Goal: Information Seeking & Learning: Check status

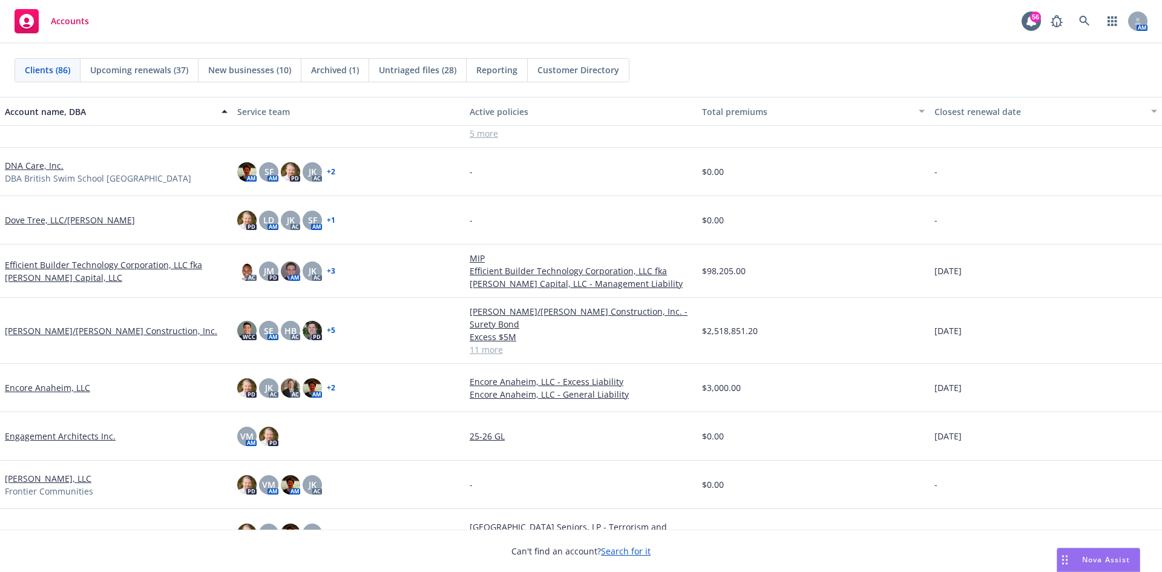
scroll to position [1513, 0]
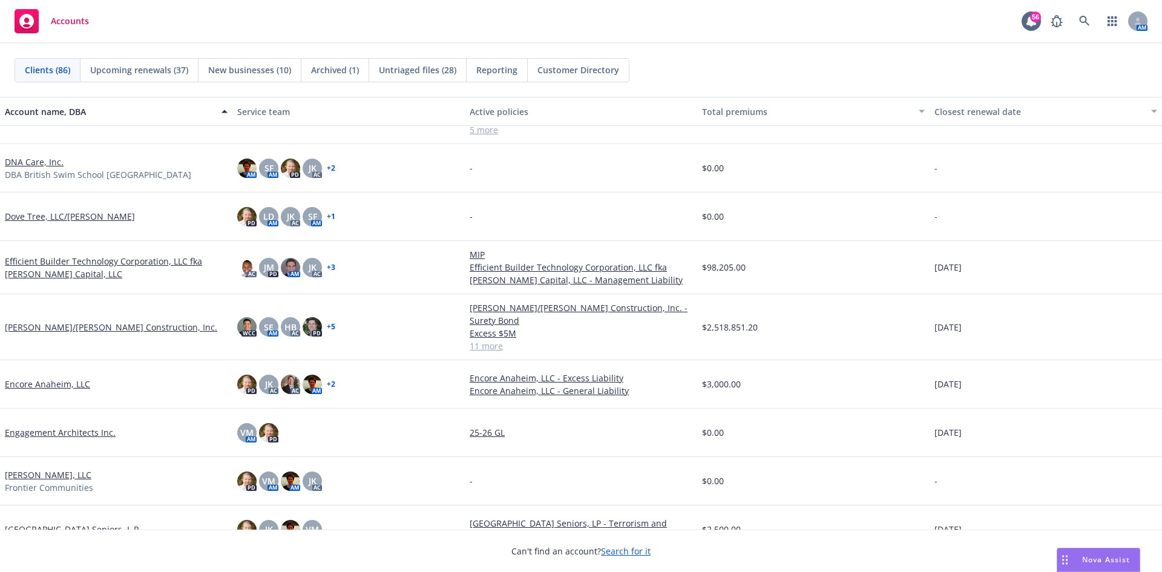
click at [45, 426] on link "Engagement Architects Inc." at bounding box center [60, 432] width 111 height 13
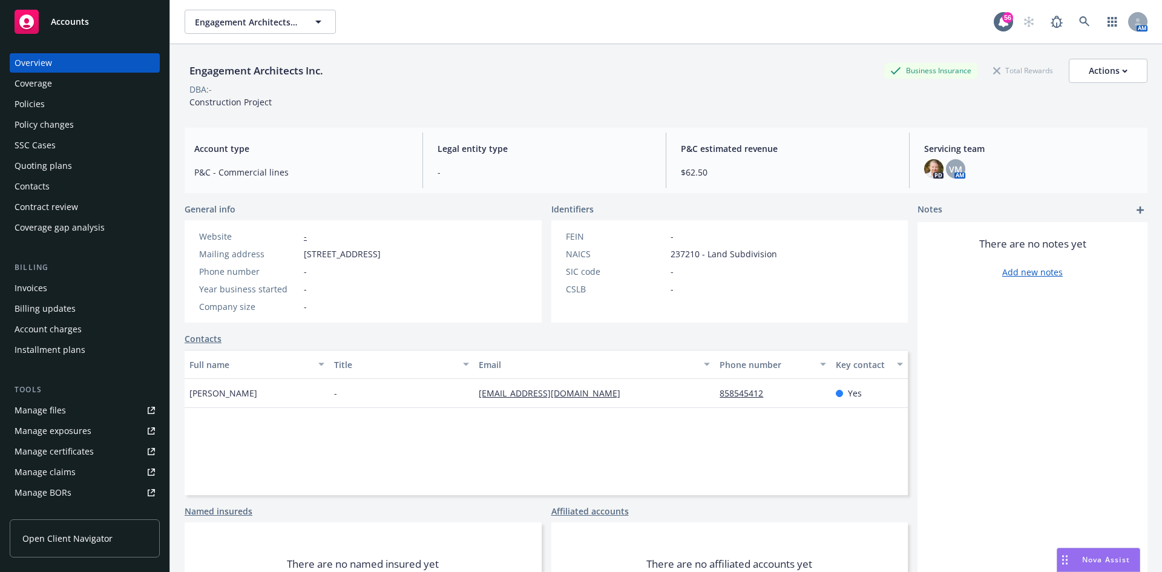
click at [43, 291] on div "Invoices" at bounding box center [31, 287] width 33 height 19
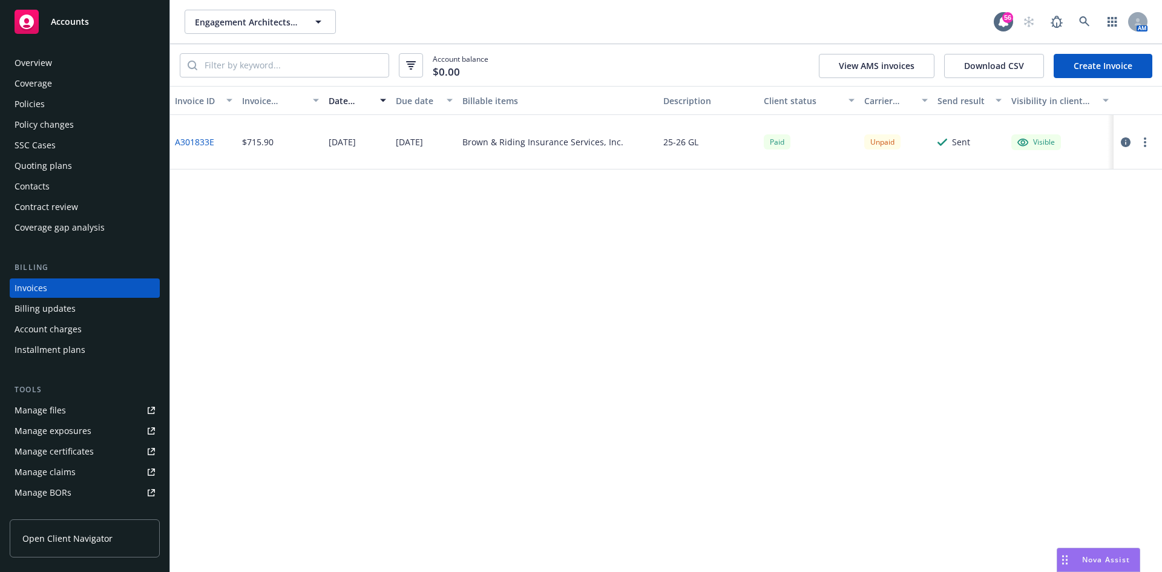
click at [31, 105] on div "Policies" at bounding box center [30, 103] width 30 height 19
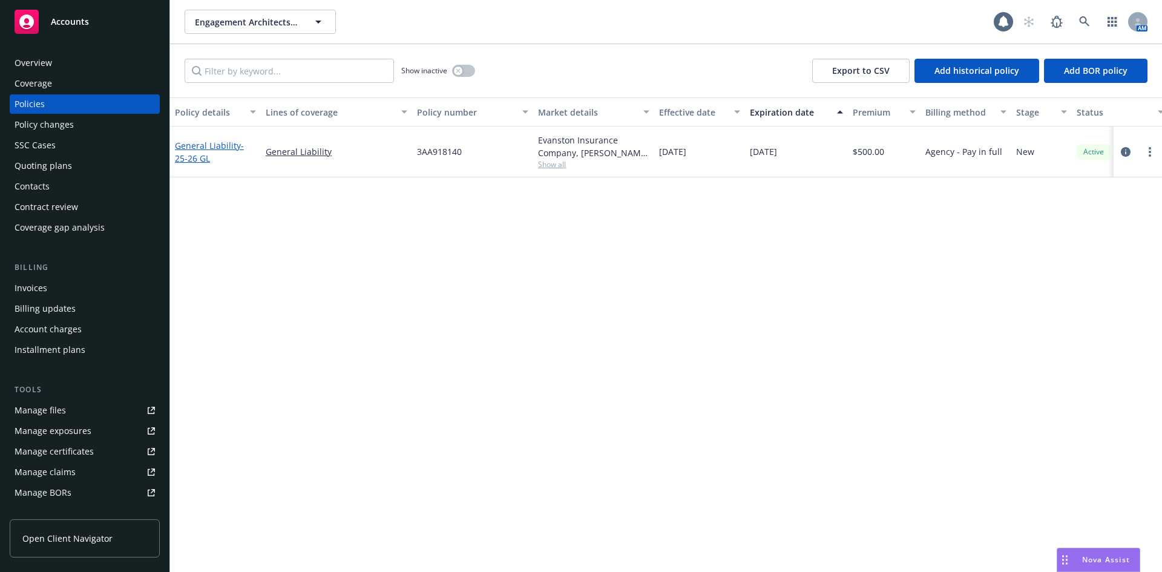
click at [211, 147] on link "General Liability - 25-26 GL" at bounding box center [209, 152] width 69 height 24
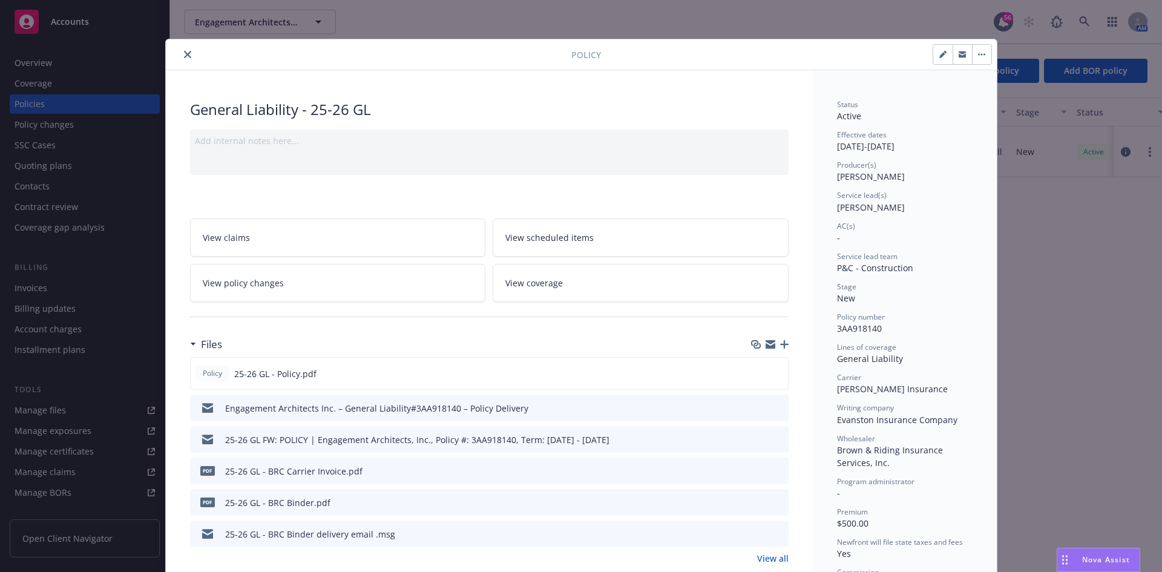
click at [959, 56] on icon "button" at bounding box center [962, 55] width 7 height 4
click at [184, 51] on icon "close" at bounding box center [187, 54] width 7 height 7
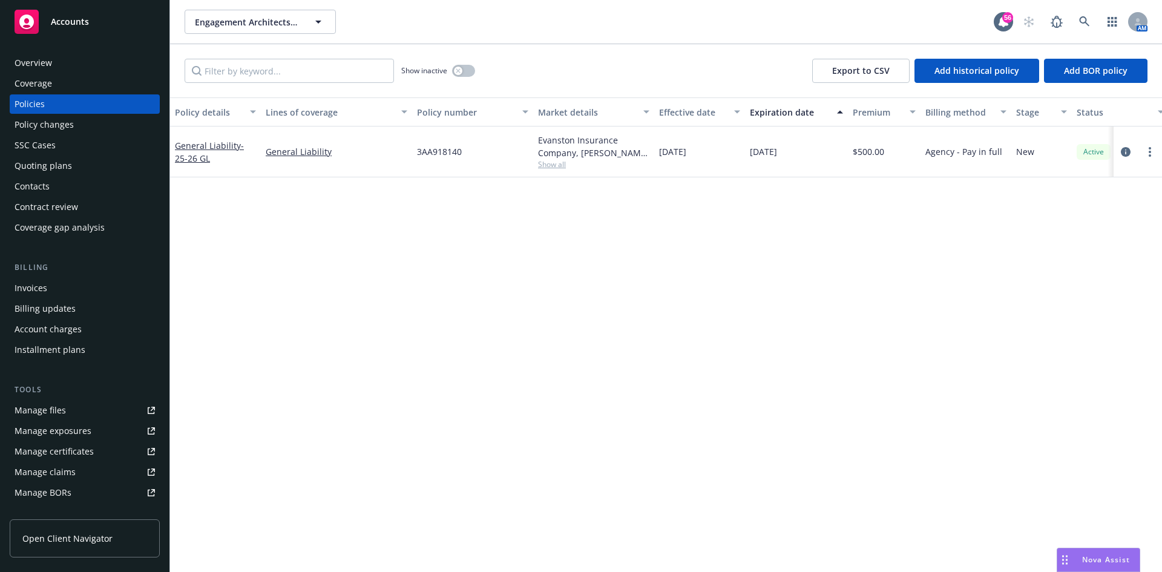
click at [61, 149] on div "SSC Cases" at bounding box center [85, 145] width 140 height 19
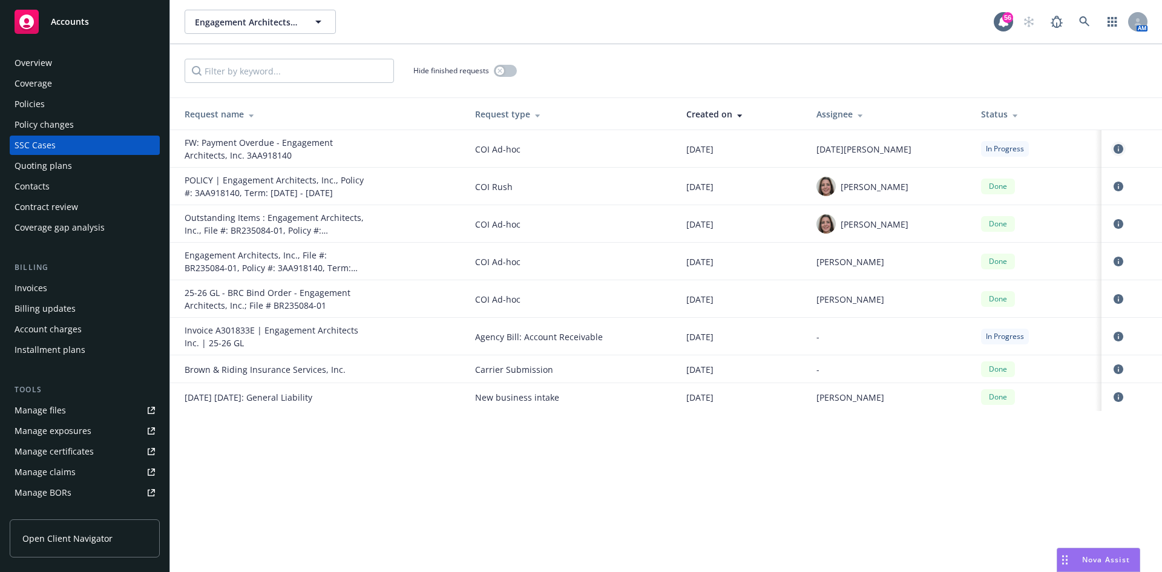
click at [1119, 150] on icon "circleInformation" at bounding box center [1119, 149] width 10 height 10
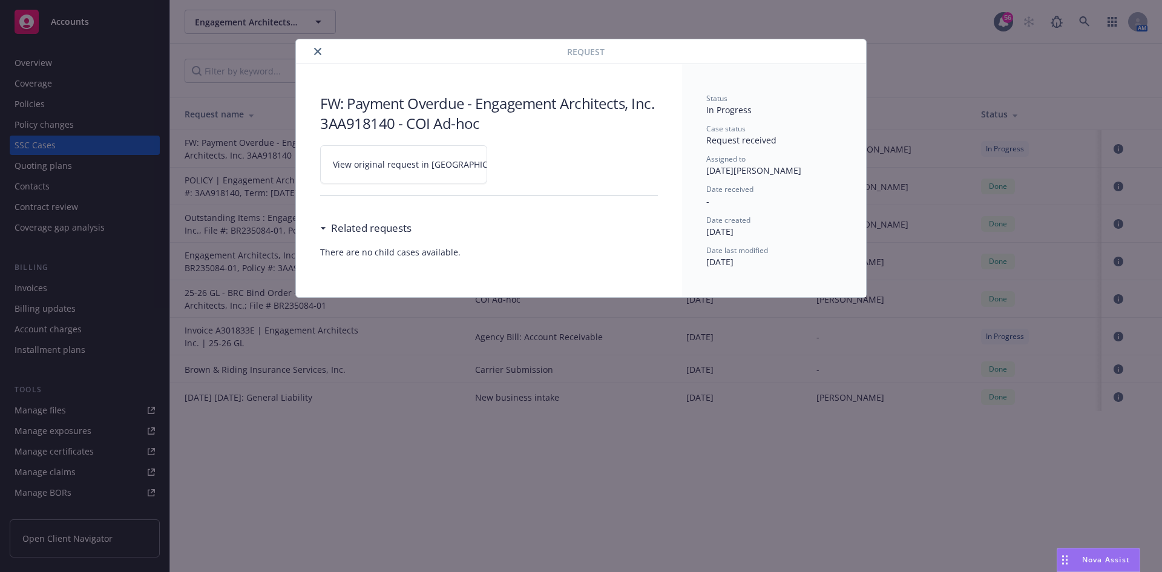
click at [408, 145] on link "View original request in [GEOGRAPHIC_DATA]" at bounding box center [403, 164] width 167 height 38
click at [314, 50] on button "close" at bounding box center [317, 51] width 15 height 15
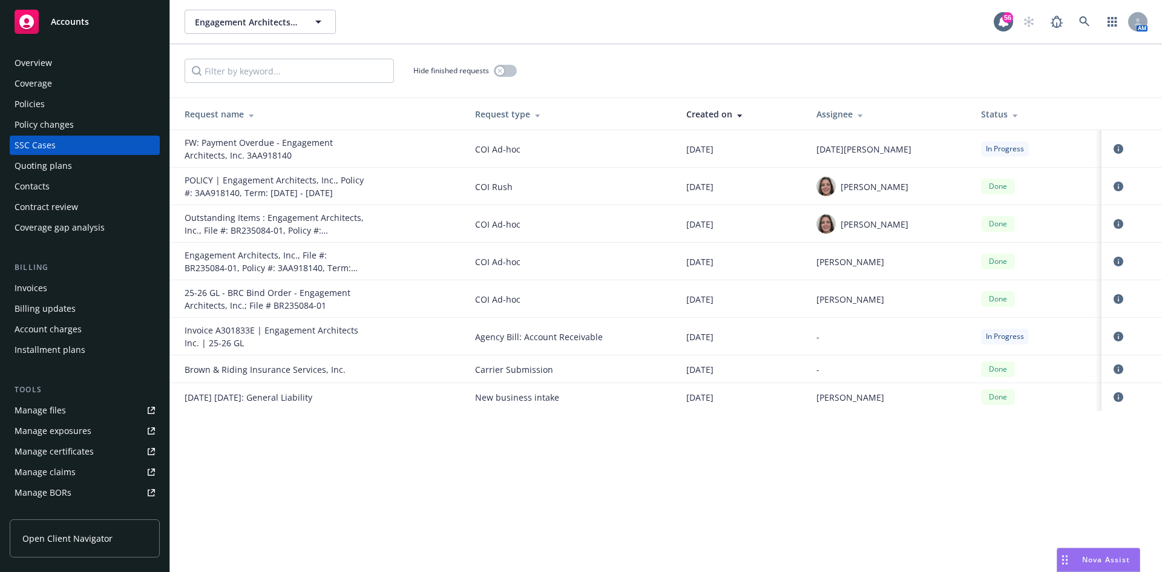
click at [320, 226] on div "Outstanding Items : Engagement Architects, Inc., File #: BR235084-01, Policy #:…" at bounding box center [276, 223] width 182 height 25
click at [1116, 337] on icon "circleInformation" at bounding box center [1119, 337] width 10 height 10
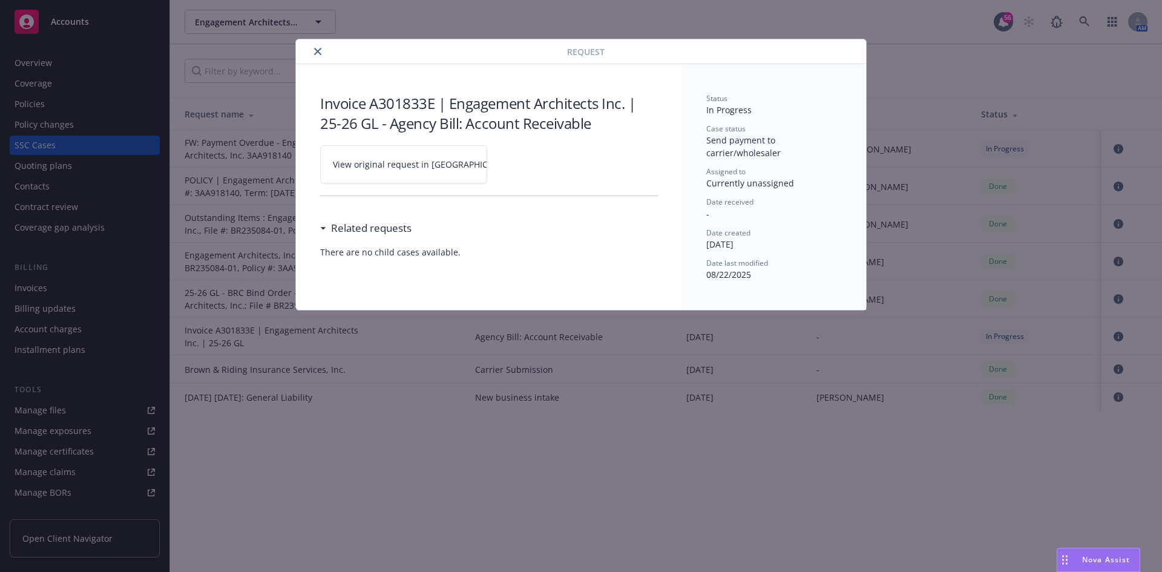
click at [418, 160] on span "View original request in [GEOGRAPHIC_DATA]" at bounding box center [424, 164] width 183 height 13
click at [310, 50] on div at bounding box center [434, 51] width 266 height 15
click at [315, 49] on icon "close" at bounding box center [317, 51] width 7 height 7
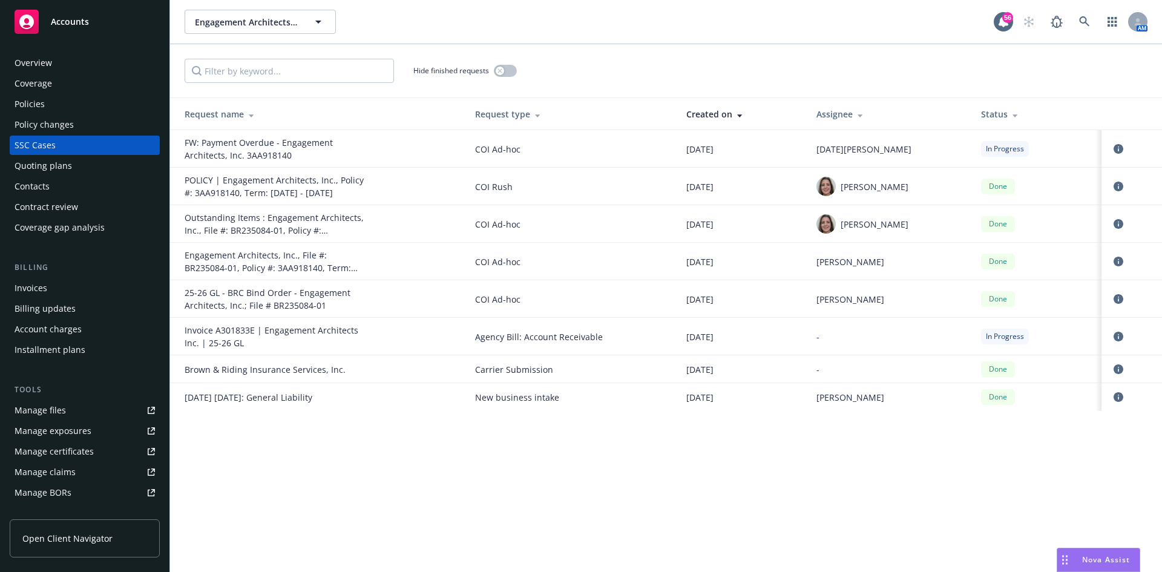
click at [88, 101] on div "Policies" at bounding box center [85, 103] width 140 height 19
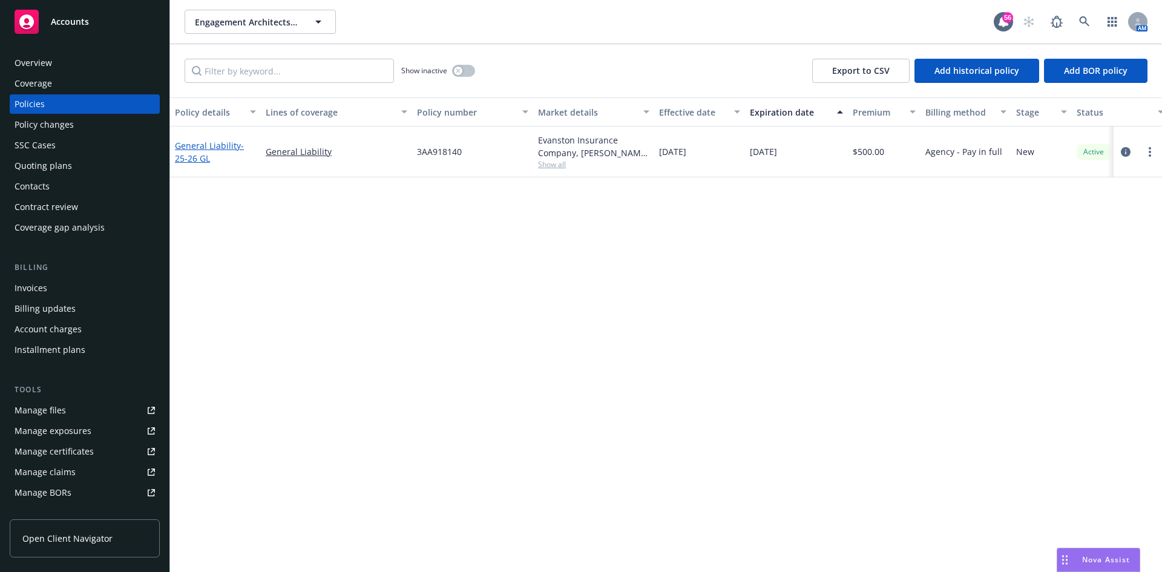
click at [211, 145] on link "General Liability - 25-26 GL" at bounding box center [209, 152] width 69 height 24
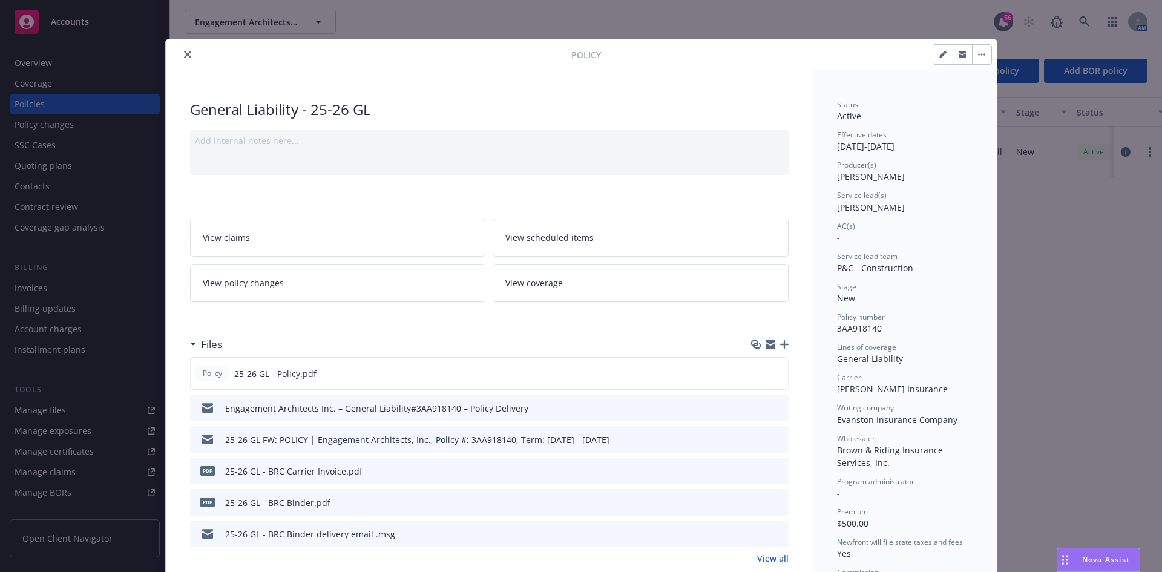
scroll to position [36, 0]
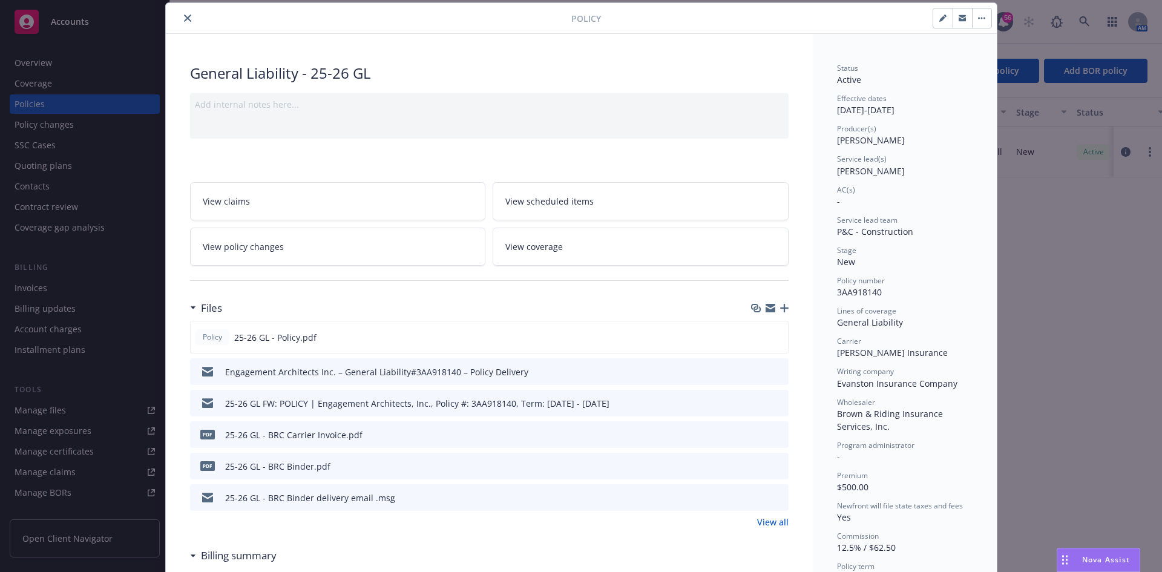
drag, startPoint x: 182, startPoint y: 21, endPoint x: 172, endPoint y: 24, distance: 9.8
click at [184, 20] on icon "close" at bounding box center [187, 18] width 7 height 7
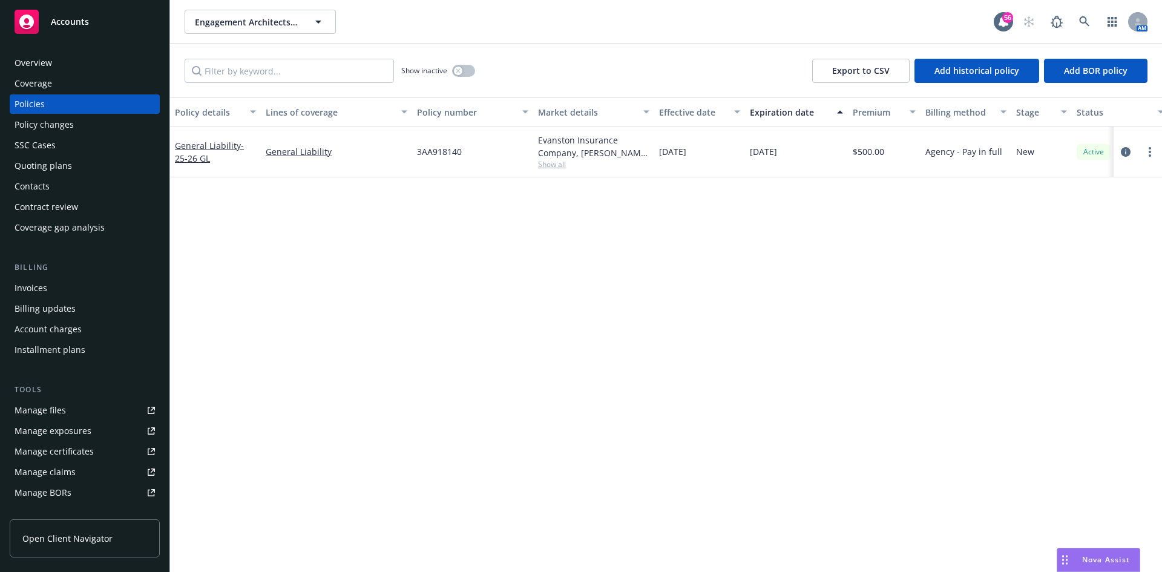
click at [54, 287] on div "Invoices" at bounding box center [85, 287] width 140 height 19
